Goal: Task Accomplishment & Management: Manage account settings

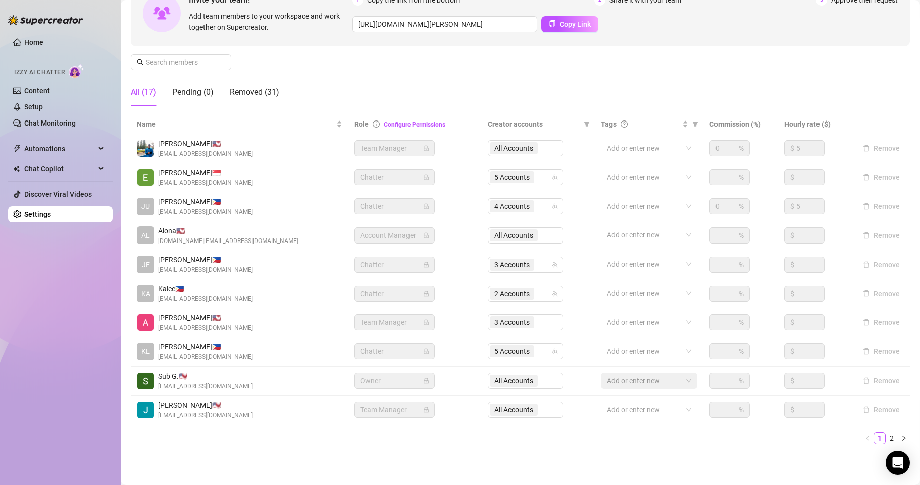
scroll to position [111, 0]
click at [506, 326] on div "3 Accounts" at bounding box center [525, 322] width 75 height 16
click at [506, 324] on div "3 Accounts" at bounding box center [525, 322] width 75 height 16
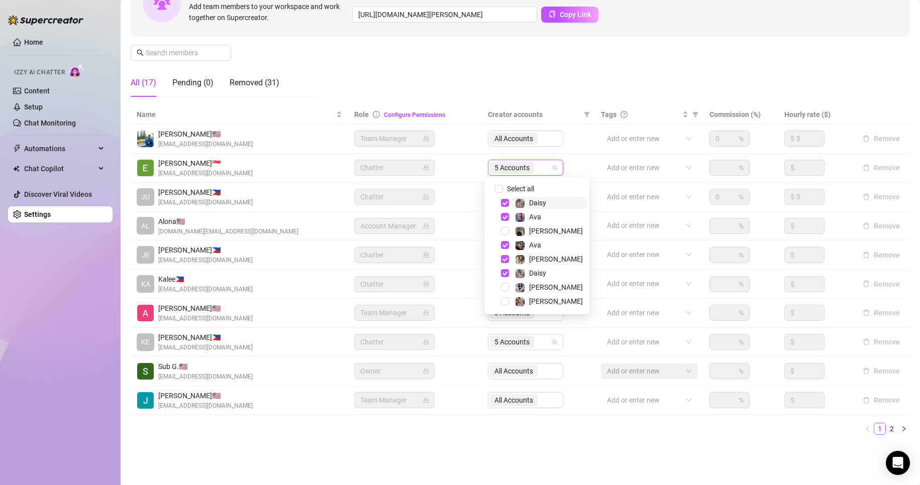
click at [499, 171] on span "5 Accounts" at bounding box center [511, 167] width 35 height 11
click at [503, 263] on div "[PERSON_NAME]" at bounding box center [537, 259] width 100 height 12
click at [503, 261] on span "Select tree node" at bounding box center [505, 259] width 8 height 8
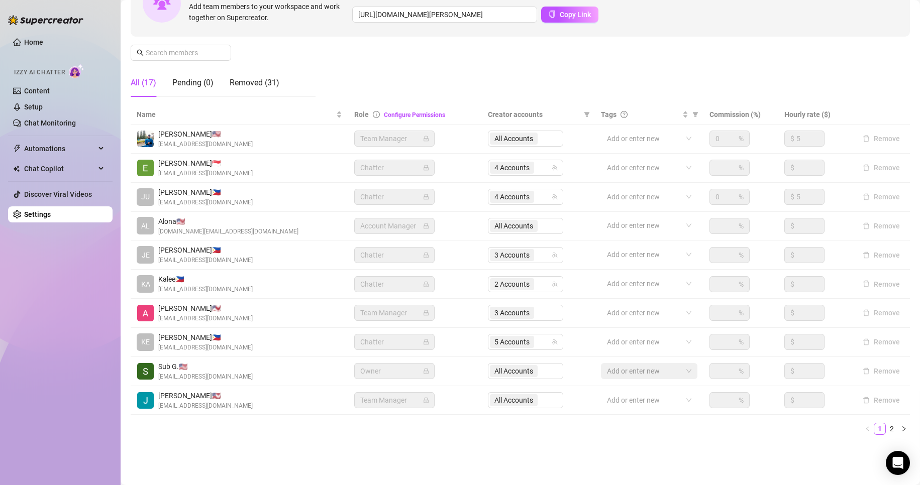
click at [536, 411] on td "All Accounts" at bounding box center [538, 400] width 113 height 29
click at [886, 429] on link "2" at bounding box center [891, 428] width 11 height 11
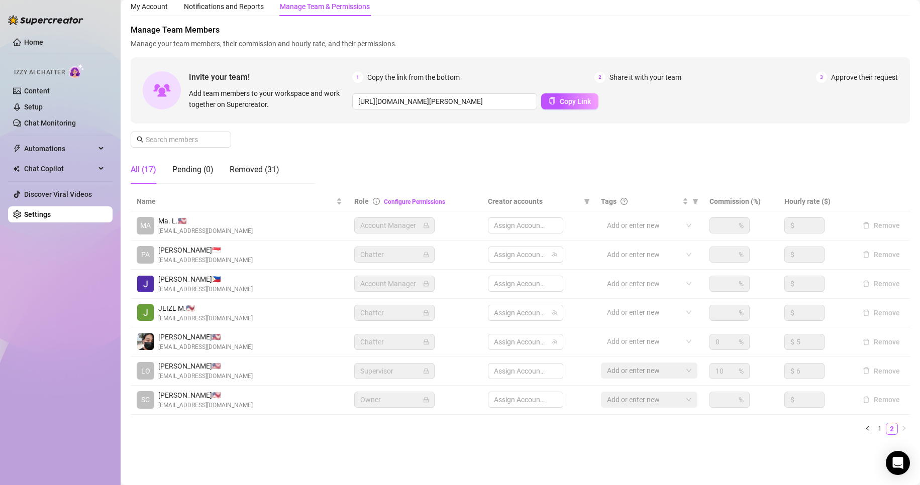
scroll to position [33, 0]
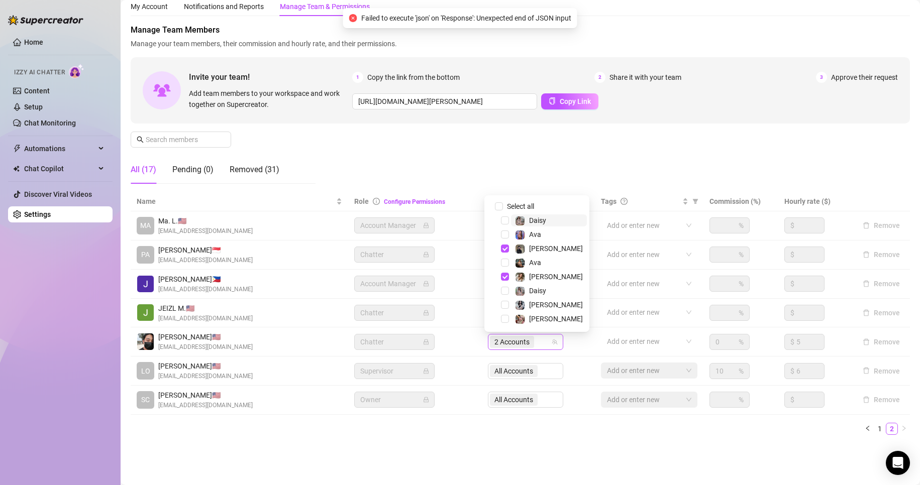
click at [503, 346] on span "2 Accounts" at bounding box center [511, 342] width 35 height 11
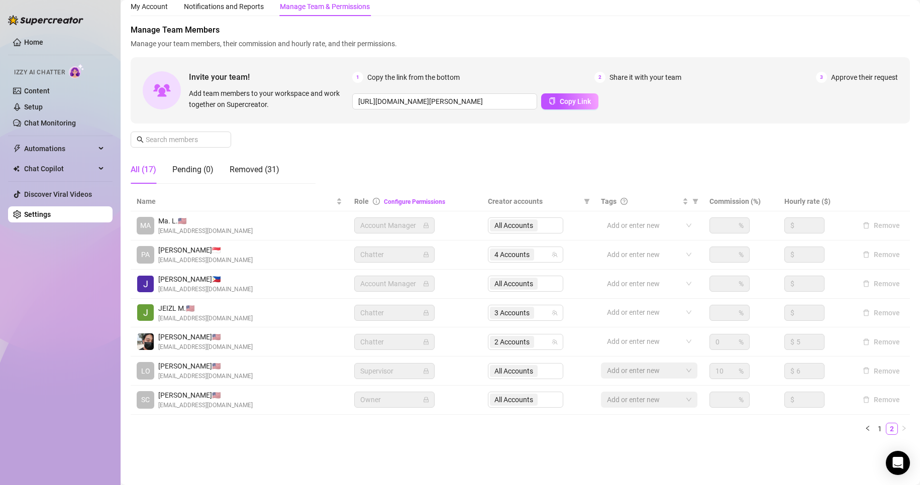
click at [444, 453] on div "Settings My Account Notifications and Reports Manage Team & Permissions Profile…" at bounding box center [520, 214] width 779 height 481
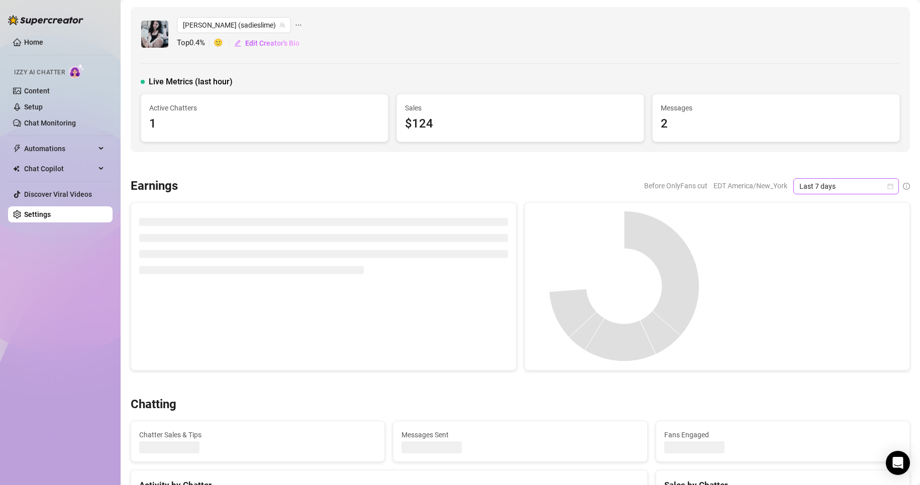
click at [887, 183] on icon "calendar" at bounding box center [890, 186] width 6 height 6
click at [812, 266] on div "Custom date" at bounding box center [837, 270] width 89 height 11
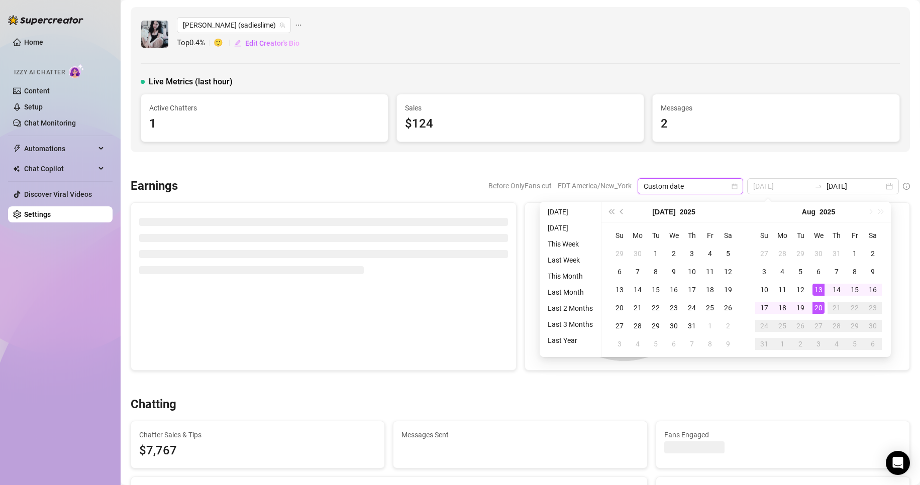
type input "[DATE]"
click at [819, 305] on div "20" at bounding box center [818, 308] width 12 height 12
type input "[DATE]"
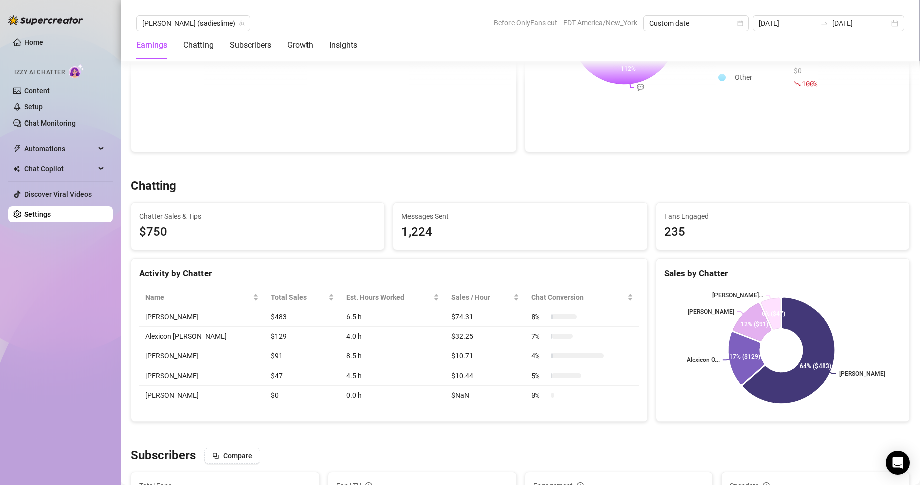
scroll to position [241, 0]
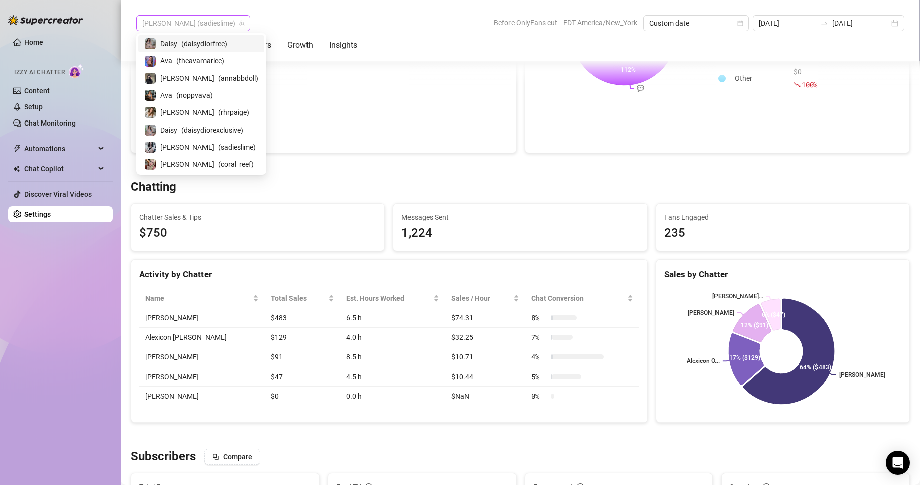
click at [190, 27] on span "[PERSON_NAME] (sadieslime)" at bounding box center [193, 23] width 102 height 15
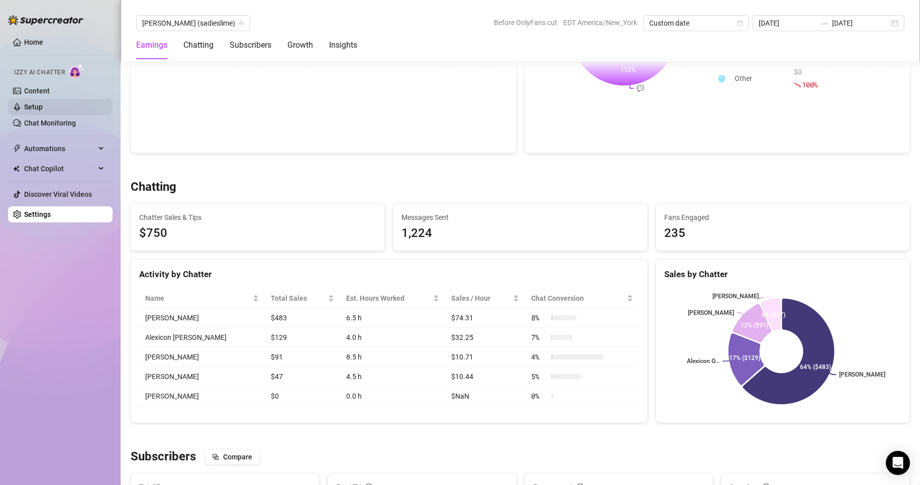
click at [43, 103] on link "Setup" at bounding box center [33, 107] width 19 height 8
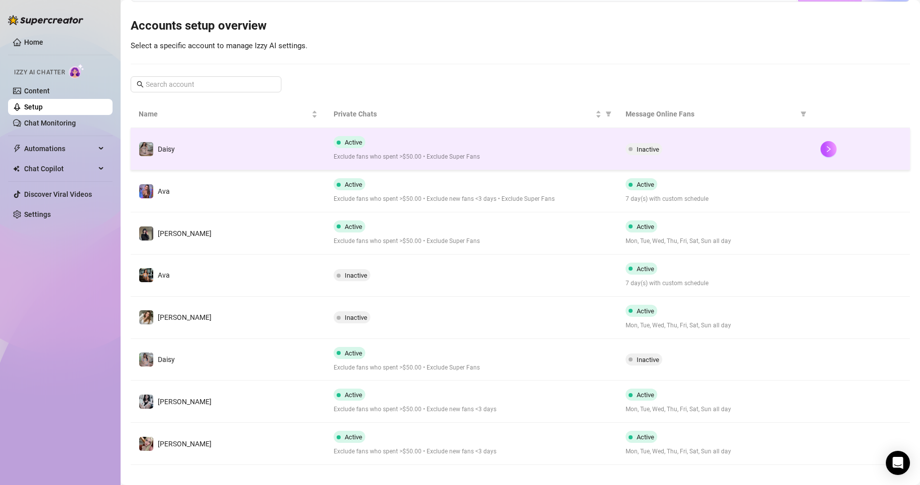
scroll to position [102, 0]
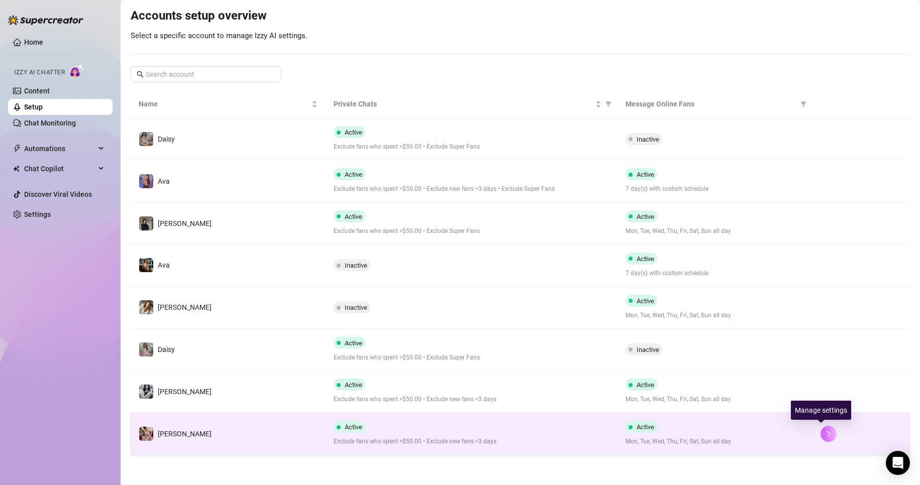
click at [825, 434] on icon "right" at bounding box center [828, 433] width 7 height 7
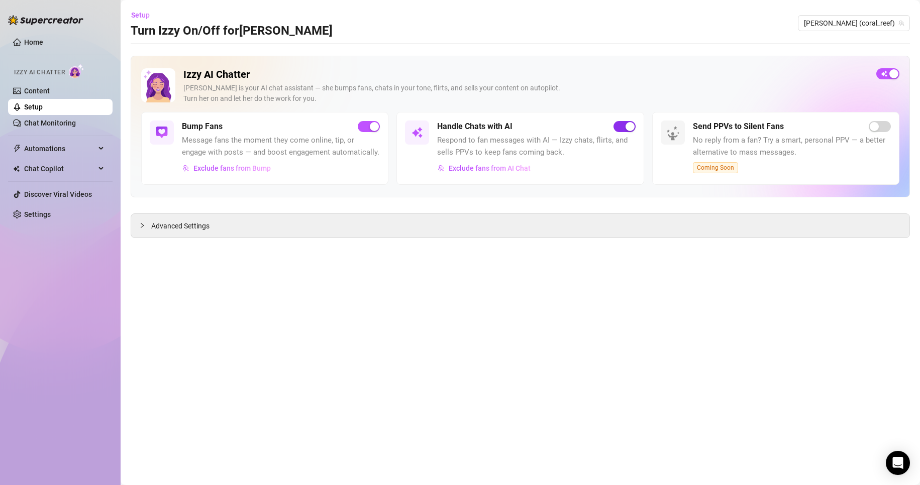
click at [618, 128] on span "button" at bounding box center [624, 126] width 22 height 11
click at [882, 22] on span "[PERSON_NAME] (coral_reef)" at bounding box center [854, 23] width 100 height 15
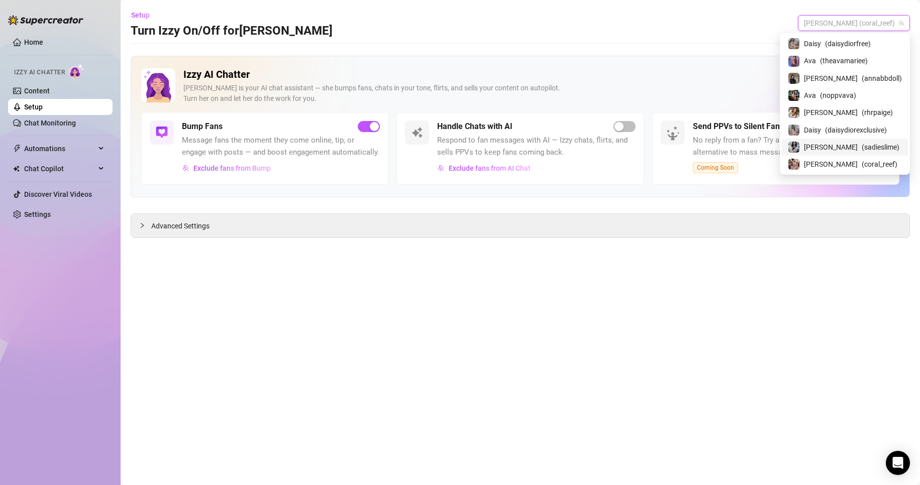
click at [826, 147] on span "[PERSON_NAME]" at bounding box center [831, 147] width 54 height 11
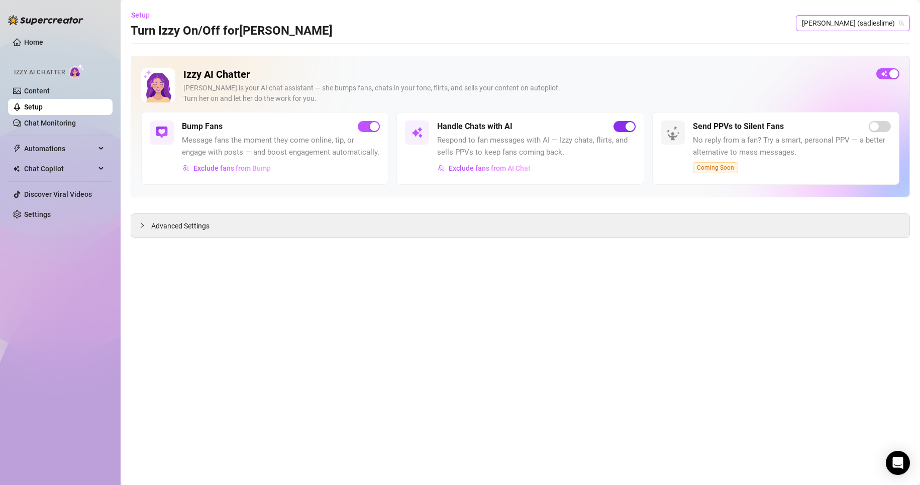
click at [619, 131] on span "button" at bounding box center [624, 126] width 22 height 11
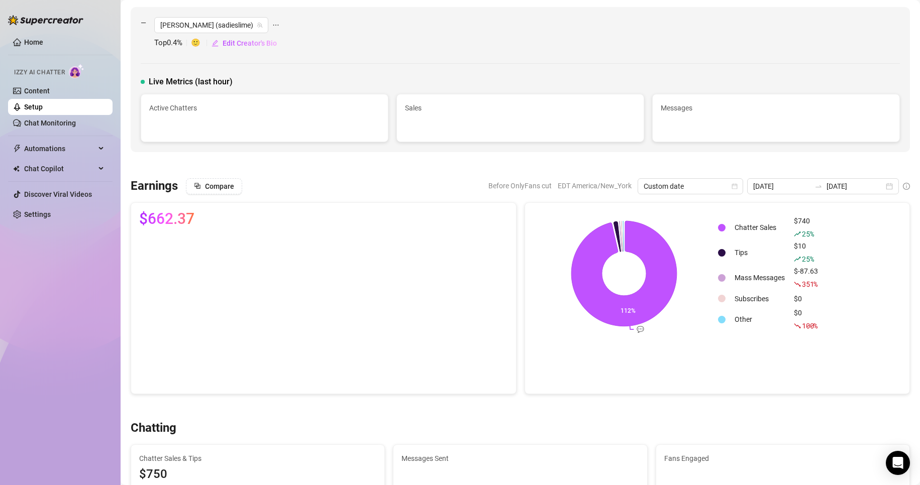
click at [43, 106] on link "Setup" at bounding box center [33, 107] width 19 height 8
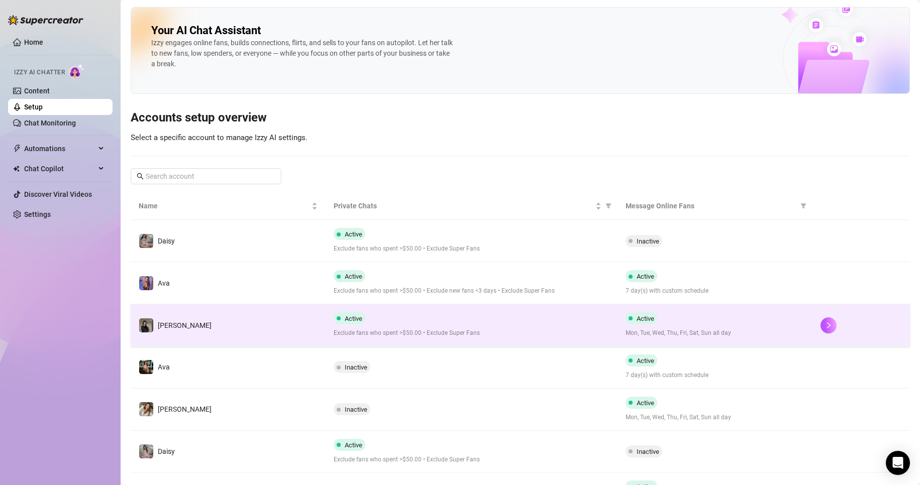
scroll to position [102, 0]
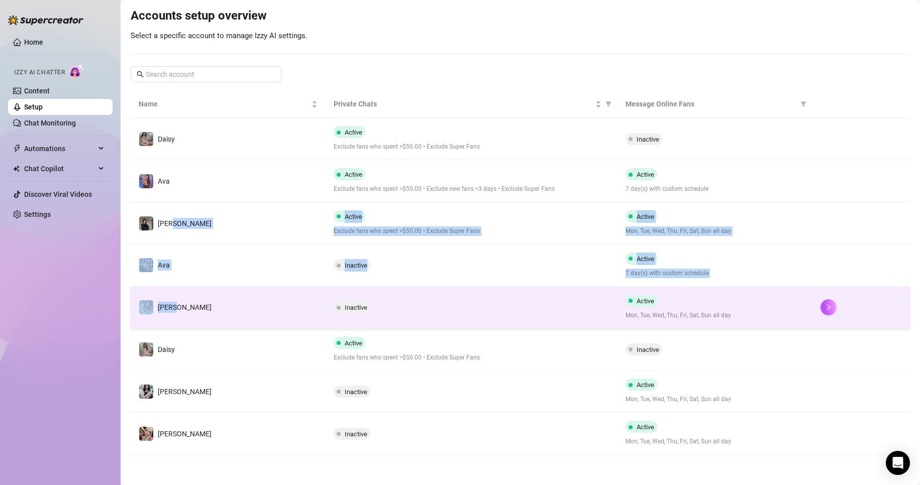
drag, startPoint x: 207, startPoint y: 220, endPoint x: 224, endPoint y: 301, distance: 82.5
click at [224, 301] on tbody "Daisy Active Exclude fans who spent >$50.00 • Exclude Super Fans Inactive Ava A…" at bounding box center [520, 286] width 779 height 337
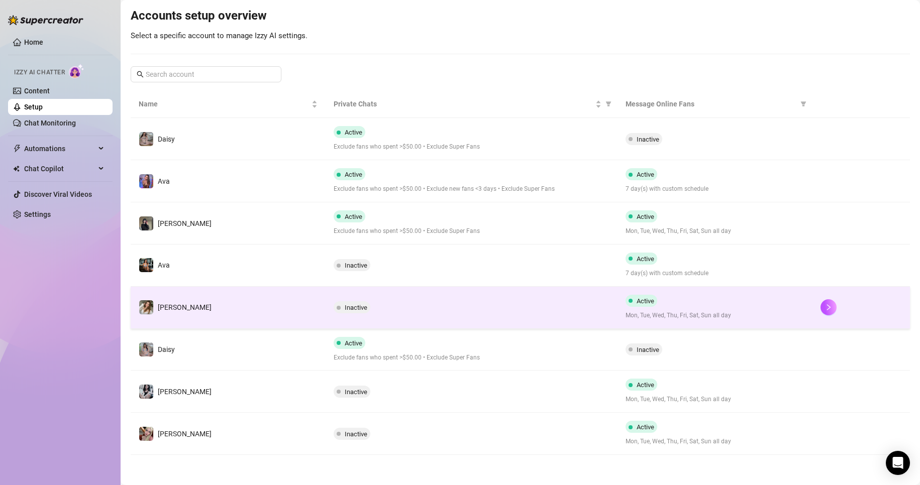
click at [224, 301] on td "[PERSON_NAME]" at bounding box center [228, 308] width 195 height 42
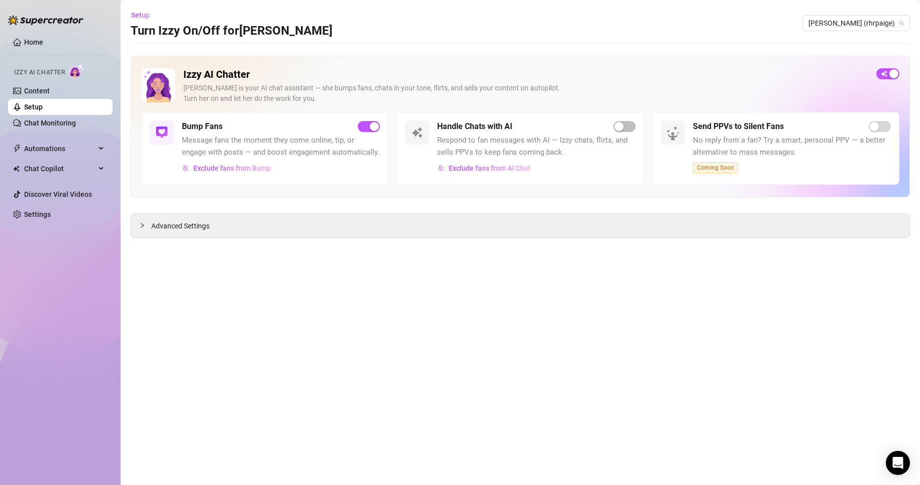
click at [376, 370] on main "Setup Turn Izzy On/Off for [PERSON_NAME] (rhrpaige) Izzy AI Chatter [PERSON_NAM…" at bounding box center [520, 242] width 799 height 485
